Goal: Task Accomplishment & Management: Complete application form

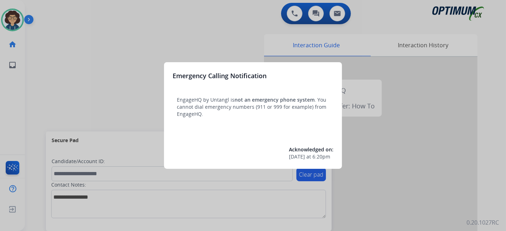
click at [59, 115] on div at bounding box center [253, 115] width 506 height 231
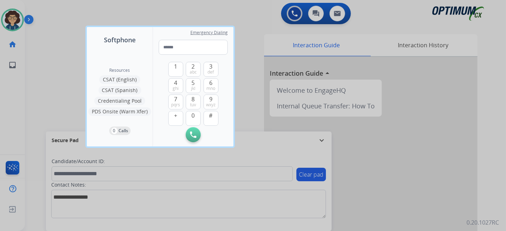
click at [52, 115] on div at bounding box center [253, 115] width 506 height 231
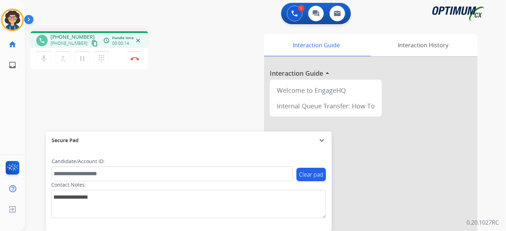
click at [91, 46] on mat-icon "content_copy" at bounding box center [94, 43] width 6 height 6
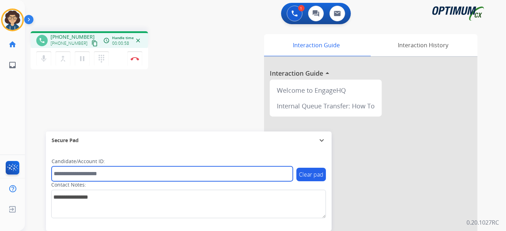
click at [124, 170] on input "text" at bounding box center [172, 174] width 241 height 15
paste input "*******"
type input "*******"
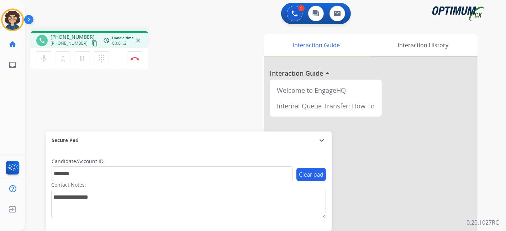
drag, startPoint x: 208, startPoint y: 95, endPoint x: 201, endPoint y: 78, distance: 18.0
click at [208, 95] on div "phone +18622184222 +18622184222 content_copy access_time Call metrics Queue 00:…" at bounding box center [257, 174] width 464 height 297
click at [140, 61] on button "Disconnect" at bounding box center [134, 58] width 15 height 15
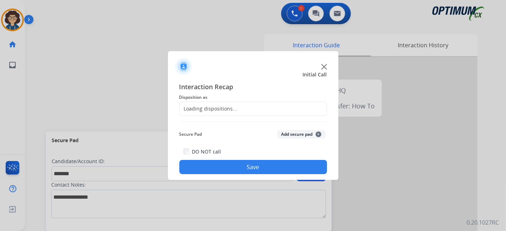
click at [250, 109] on div "Loading dispositions..." at bounding box center [253, 109] width 148 height 14
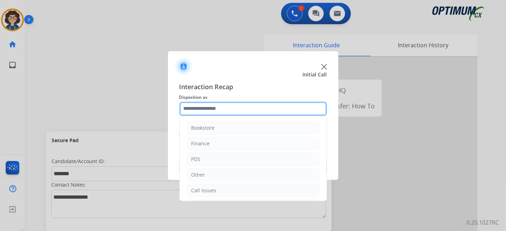
click at [250, 109] on input "text" at bounding box center [253, 109] width 148 height 14
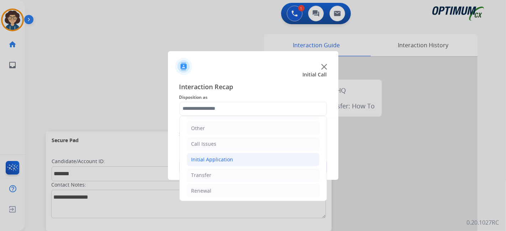
click at [269, 158] on li "Initial Application" at bounding box center [253, 160] width 133 height 14
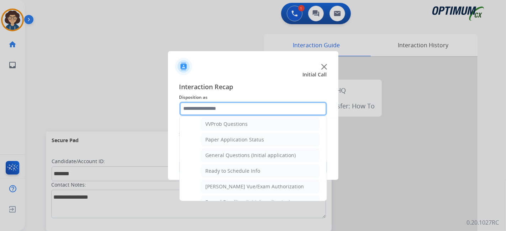
scroll to position [380, 0]
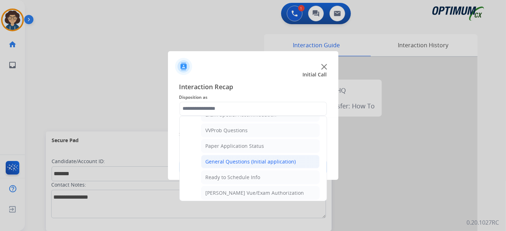
click at [292, 155] on li "General Questions (Initial application)" at bounding box center [260, 162] width 119 height 14
type input "**********"
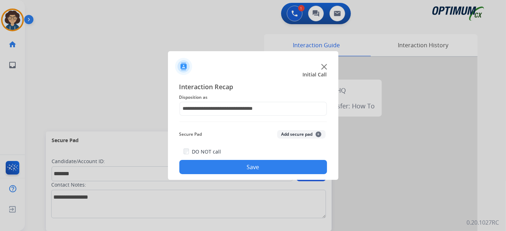
drag, startPoint x: 304, startPoint y: 127, endPoint x: 304, endPoint y: 132, distance: 5.0
click at [304, 128] on div "Secure Pad Add secure pad +" at bounding box center [253, 134] width 148 height 14
drag, startPoint x: 304, startPoint y: 132, endPoint x: 290, endPoint y: 166, distance: 36.6
click at [304, 133] on button "Add secure pad +" at bounding box center [301, 134] width 48 height 9
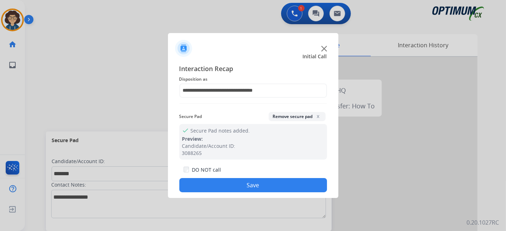
drag, startPoint x: 277, startPoint y: 180, endPoint x: 273, endPoint y: 171, distance: 10.2
click at [277, 180] on button "Save" at bounding box center [253, 185] width 148 height 14
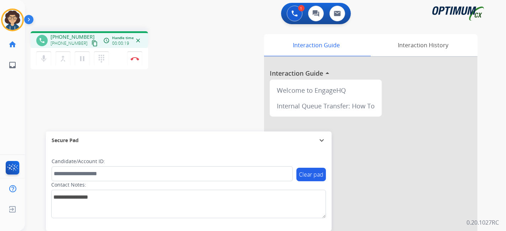
drag, startPoint x: 86, startPoint y: 41, endPoint x: 83, endPoint y: 47, distance: 7.3
click at [91, 41] on mat-icon "content_copy" at bounding box center [94, 43] width 6 height 6
click at [84, 62] on mat-icon "pause" at bounding box center [82, 58] width 9 height 9
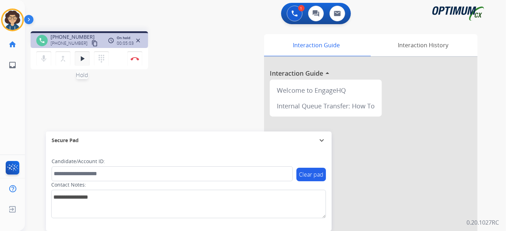
click at [79, 56] on mat-icon "play_arrow" at bounding box center [82, 58] width 9 height 9
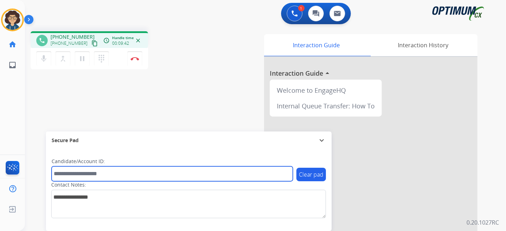
click at [109, 173] on input "text" at bounding box center [172, 174] width 241 height 15
paste input "*******"
type input "*******"
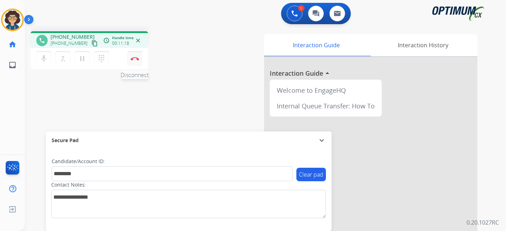
click at [132, 57] on img at bounding box center [135, 59] width 9 height 4
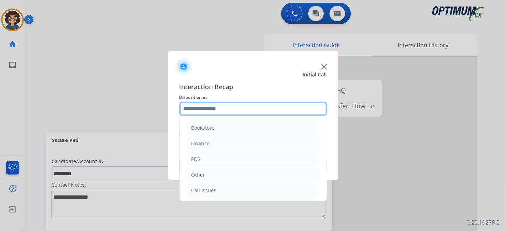
click at [241, 111] on input "text" at bounding box center [253, 109] width 148 height 14
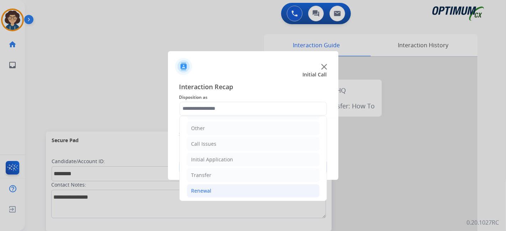
click at [265, 184] on li "Renewal" at bounding box center [253, 191] width 133 height 14
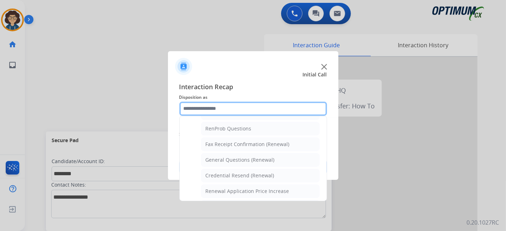
scroll to position [177, 0]
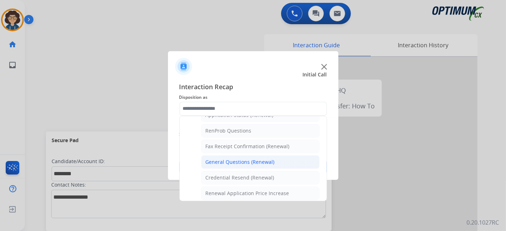
click at [288, 164] on li "General Questions (Renewal)" at bounding box center [260, 163] width 119 height 14
type input "**********"
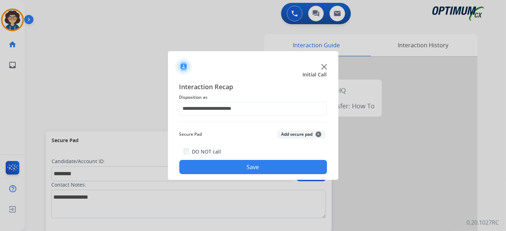
click at [304, 138] on button "Add secure pad +" at bounding box center [301, 134] width 48 height 9
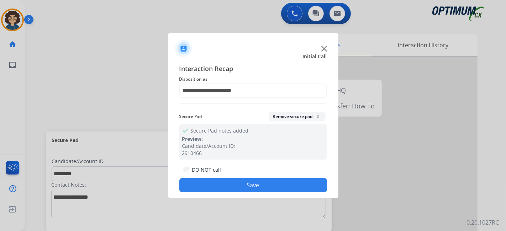
click at [266, 183] on button "Save" at bounding box center [253, 185] width 148 height 14
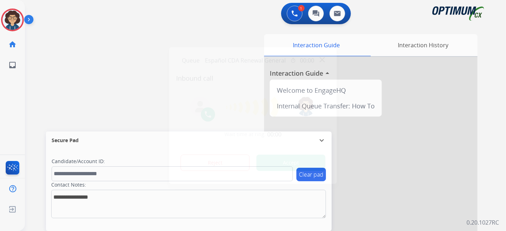
click at [301, 162] on button "Accept" at bounding box center [291, 163] width 69 height 16
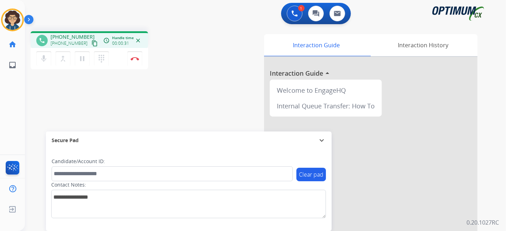
click at [91, 41] on mat-icon "content_copy" at bounding box center [94, 43] width 6 height 6
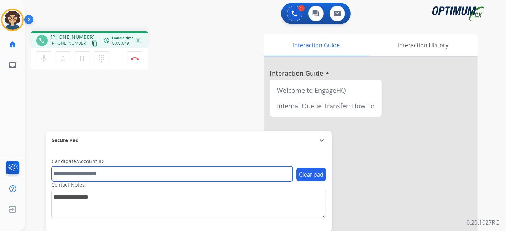
click at [101, 176] on input "text" at bounding box center [172, 174] width 241 height 15
paste input "*******"
type input "*******"
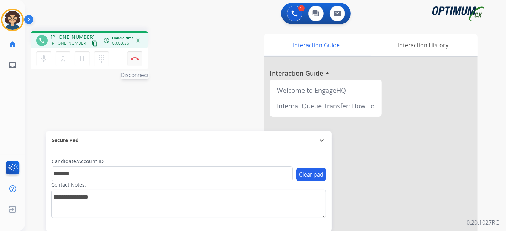
click at [138, 58] on img at bounding box center [135, 59] width 9 height 4
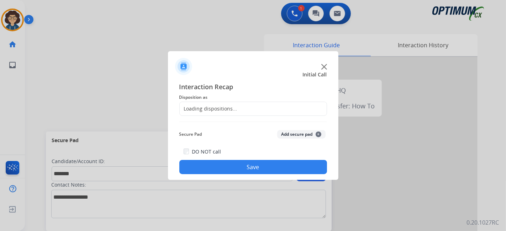
click at [230, 110] on div "Loading dispositions..." at bounding box center [209, 108] width 58 height 7
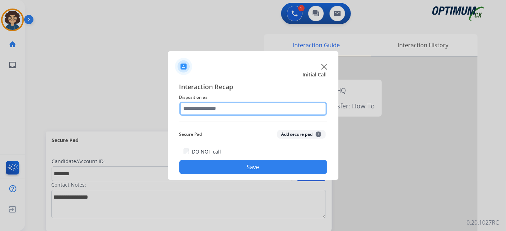
click at [230, 110] on input "text" at bounding box center [253, 109] width 148 height 14
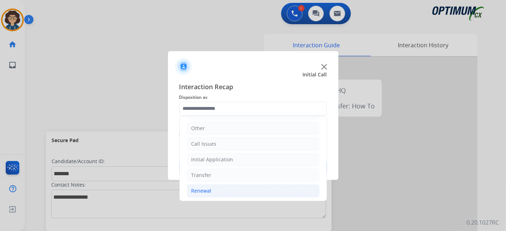
click at [254, 186] on li "Renewal" at bounding box center [253, 191] width 133 height 14
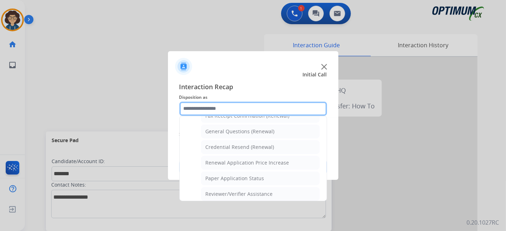
scroll to position [181, 0]
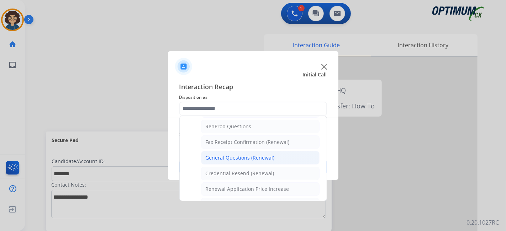
click at [291, 156] on li "General Questions (Renewal)" at bounding box center [260, 158] width 119 height 14
type input "**********"
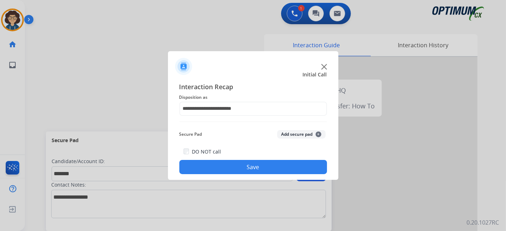
click at [296, 136] on button "Add secure pad +" at bounding box center [301, 134] width 48 height 9
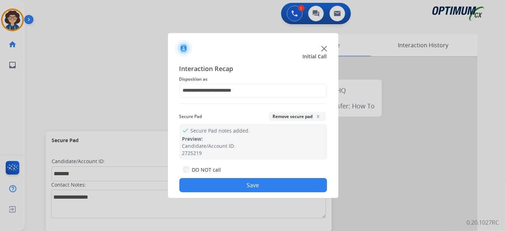
drag, startPoint x: 276, startPoint y: 184, endPoint x: 271, endPoint y: 170, distance: 15.0
click at [275, 182] on button "Save" at bounding box center [253, 185] width 148 height 14
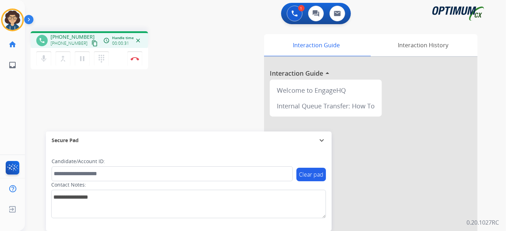
click at [91, 43] on mat-icon "content_copy" at bounding box center [94, 43] width 6 height 6
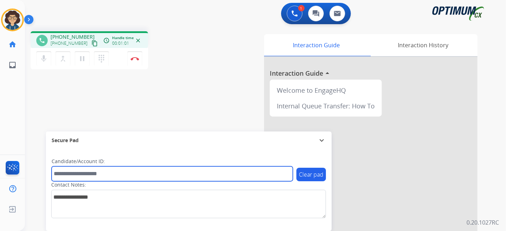
click at [122, 175] on input "text" at bounding box center [172, 174] width 241 height 15
paste input "*******"
type input "*******"
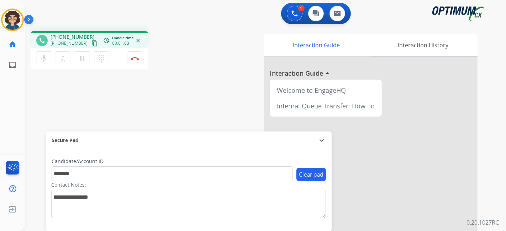
click at [189, 103] on div "phone +13476244607 +13476244607 content_copy access_time Call metrics Queue 00:…" at bounding box center [257, 174] width 464 height 297
click at [137, 59] on img at bounding box center [135, 59] width 9 height 4
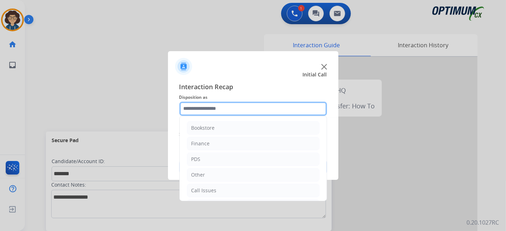
click at [263, 112] on input "text" at bounding box center [253, 109] width 148 height 14
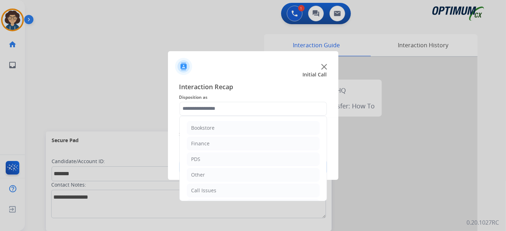
drag, startPoint x: 219, startPoint y: 161, endPoint x: 279, endPoint y: 150, distance: 61.8
click at [220, 160] on li "PDS" at bounding box center [253, 160] width 133 height 14
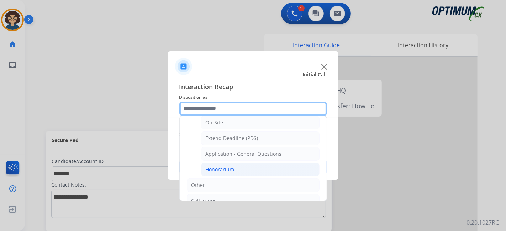
scroll to position [193, 0]
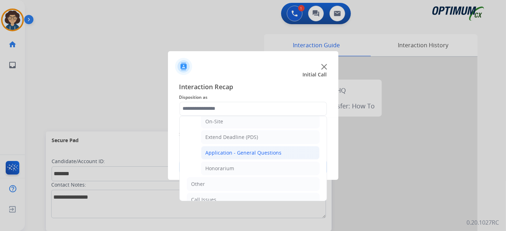
click at [269, 151] on div "Application - General Questions" at bounding box center [244, 152] width 76 height 7
type input "**********"
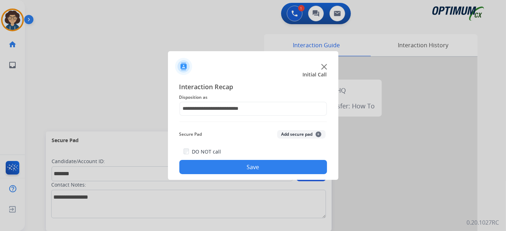
click at [305, 132] on button "Add secure pad +" at bounding box center [301, 134] width 48 height 9
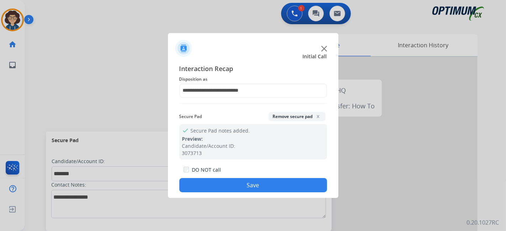
click at [261, 184] on button "Save" at bounding box center [253, 185] width 148 height 14
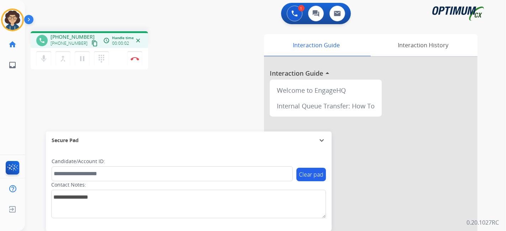
click at [91, 43] on mat-icon "content_copy" at bounding box center [94, 43] width 6 height 6
click at [141, 58] on button "Disconnect" at bounding box center [134, 58] width 15 height 15
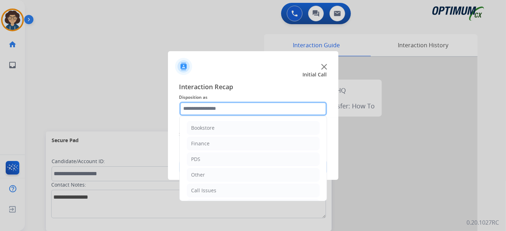
click at [243, 110] on input "text" at bounding box center [253, 109] width 148 height 14
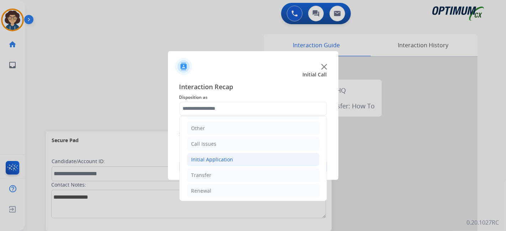
click at [267, 153] on li "Initial Application" at bounding box center [253, 160] width 133 height 14
click at [321, 145] on div "Bookstore Finance PDS Other Call Issues Initial Application Credential Resend (…" at bounding box center [253, 158] width 148 height 85
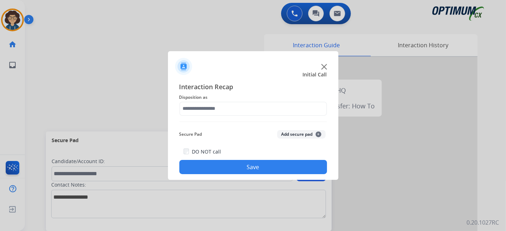
drag, startPoint x: 324, startPoint y: 132, endPoint x: 324, endPoint y: 149, distance: 17.1
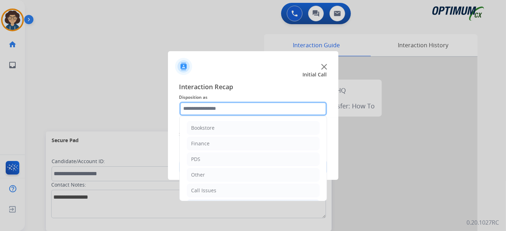
click at [295, 115] on input "text" at bounding box center [253, 109] width 148 height 14
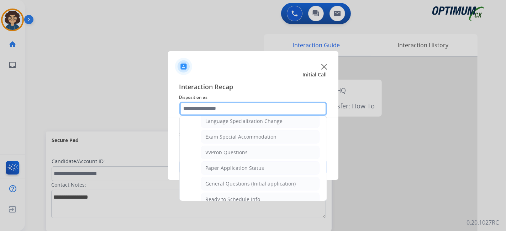
scroll to position [360, 0]
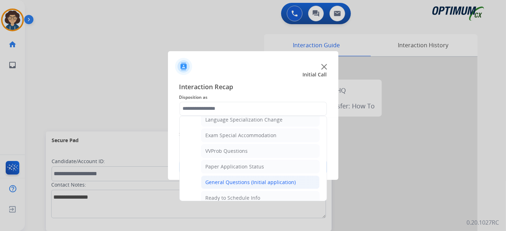
click at [289, 176] on li "General Questions (Initial application)" at bounding box center [260, 183] width 119 height 14
type input "**********"
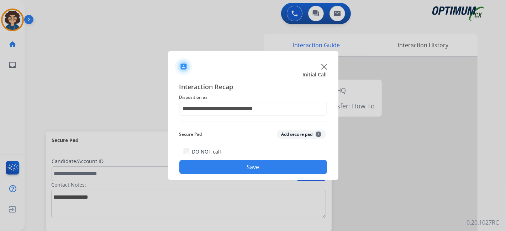
click at [264, 169] on button "Save" at bounding box center [253, 167] width 148 height 14
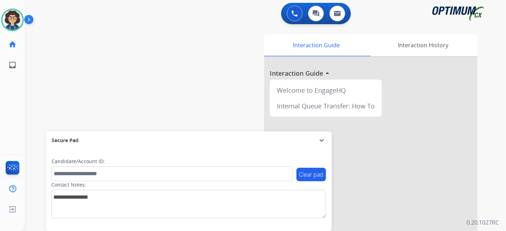
click at [94, 44] on div "swap_horiz Break voice bridge close_fullscreen Connect 3-Way Call merge_type Se…" at bounding box center [257, 174] width 464 height 297
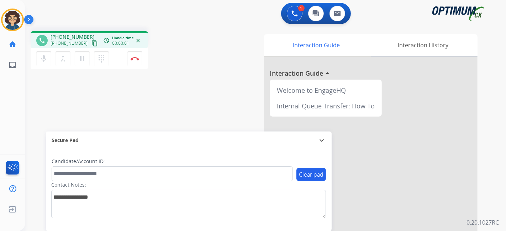
click at [91, 43] on mat-icon "content_copy" at bounding box center [94, 43] width 6 height 6
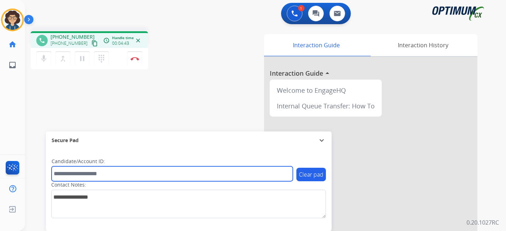
click at [121, 172] on input "text" at bounding box center [172, 174] width 241 height 15
paste input "*******"
type input "*******"
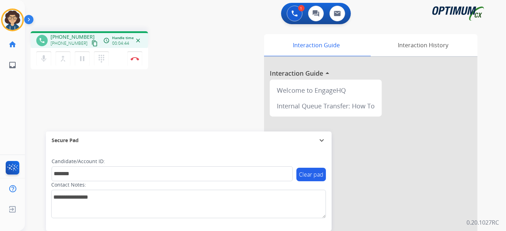
click at [162, 117] on div "phone +18067628815 +18067628815 content_copy access_time Call metrics Queue 00:…" at bounding box center [257, 174] width 464 height 297
click at [139, 61] on button "Disconnect" at bounding box center [134, 58] width 15 height 15
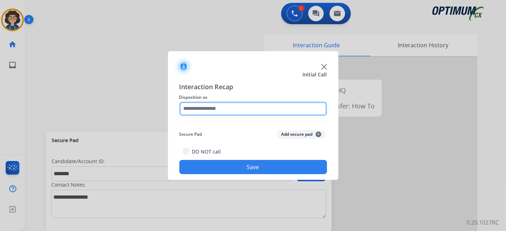
click at [254, 106] on input "text" at bounding box center [253, 109] width 148 height 14
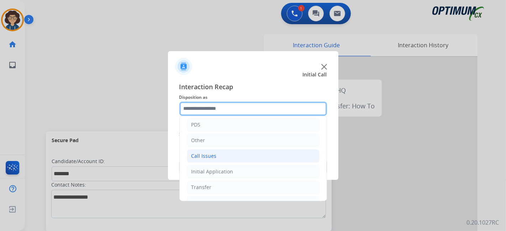
scroll to position [47, 0]
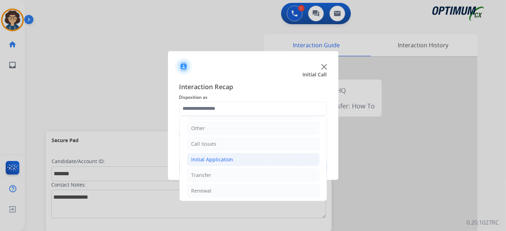
drag, startPoint x: 235, startPoint y: 160, endPoint x: 308, endPoint y: 153, distance: 73.3
click at [242, 160] on li "Initial Application" at bounding box center [253, 160] width 133 height 14
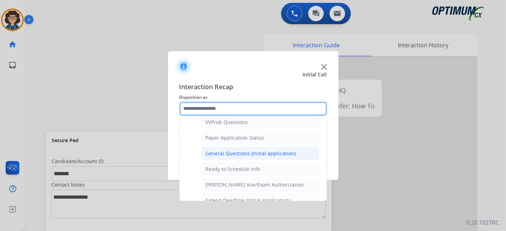
scroll to position [387, 0]
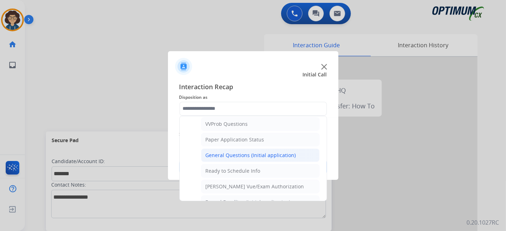
click at [269, 149] on li "General Questions (Initial application)" at bounding box center [260, 156] width 119 height 14
type input "**********"
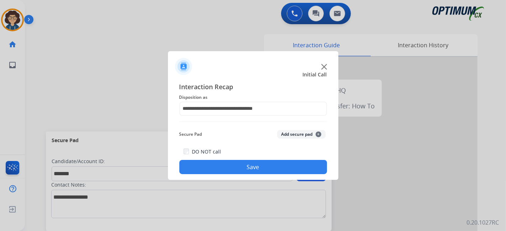
drag, startPoint x: 298, startPoint y: 136, endPoint x: 277, endPoint y: 169, distance: 38.9
click at [297, 137] on button "Add secure pad +" at bounding box center [301, 134] width 48 height 9
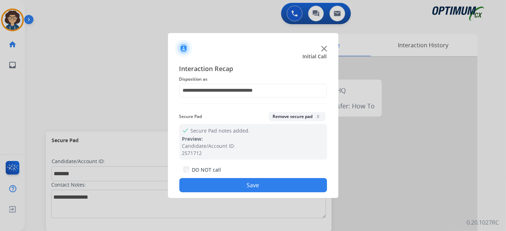
click at [264, 179] on button "Save" at bounding box center [253, 185] width 148 height 14
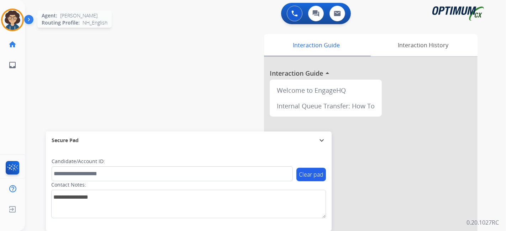
click at [7, 20] on img at bounding box center [12, 20] width 20 height 20
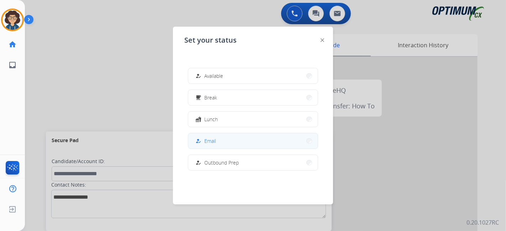
click at [256, 140] on button "how_to_reg Email" at bounding box center [253, 140] width 130 height 15
